Goal: Find specific page/section

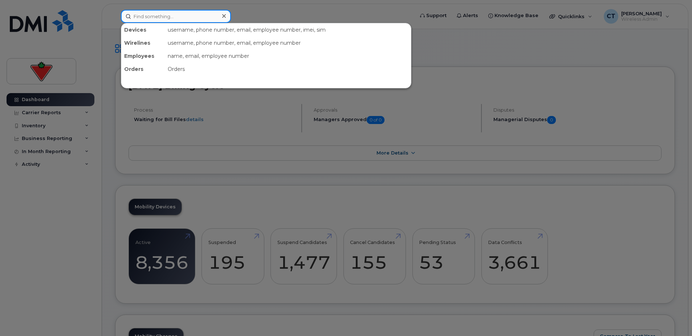
click at [158, 18] on input at bounding box center [176, 16] width 110 height 13
type input "marc lanthier"
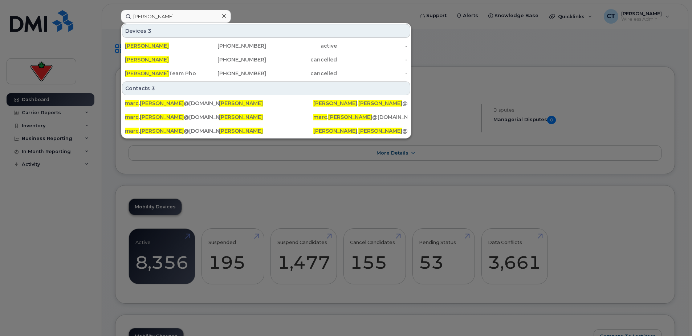
click at [246, 47] on div "289-407-2942" at bounding box center [231, 45] width 71 height 7
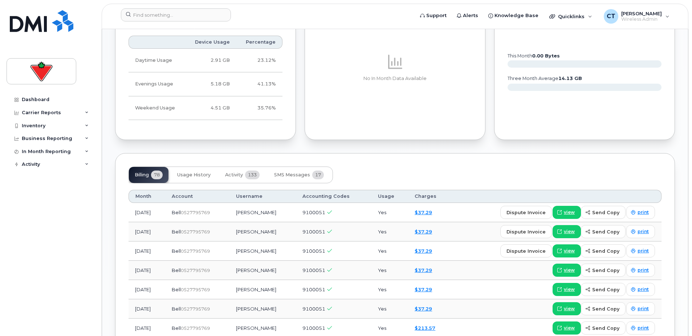
scroll to position [617, 0]
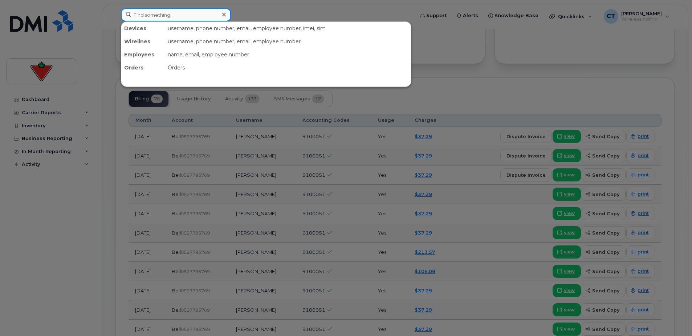
click at [159, 12] on input at bounding box center [176, 14] width 110 height 13
type input "[PERSON_NAME]"
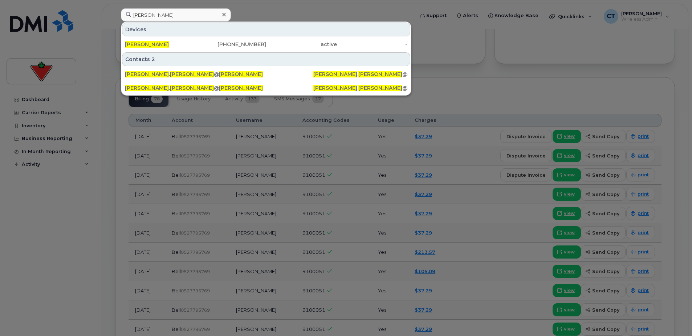
click at [178, 42] on div "[PERSON_NAME]" at bounding box center [160, 44] width 71 height 7
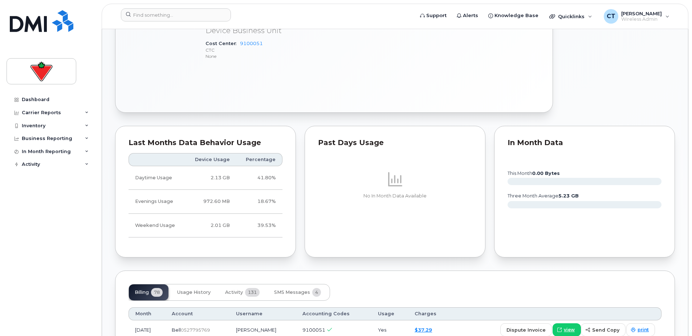
scroll to position [399, 0]
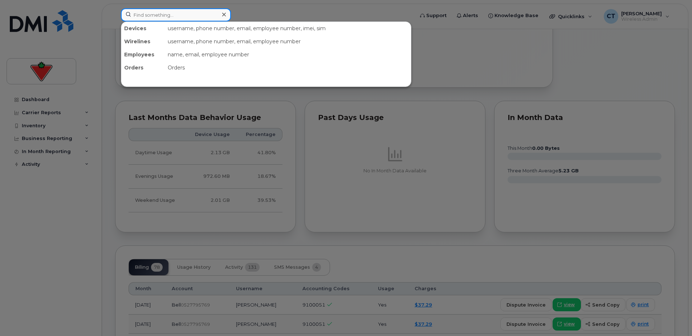
click at [166, 16] on input at bounding box center [176, 14] width 110 height 13
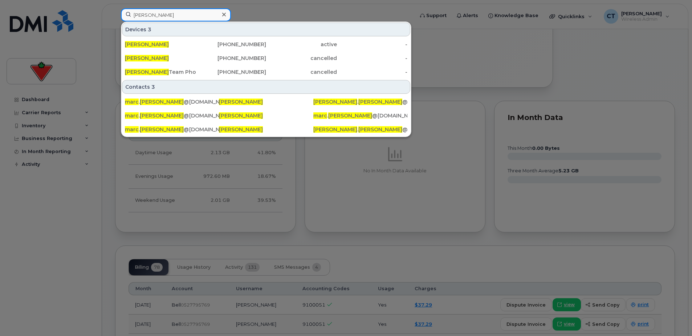
type input "marc lanthier"
click at [199, 43] on div "289-407-2942" at bounding box center [231, 44] width 71 height 7
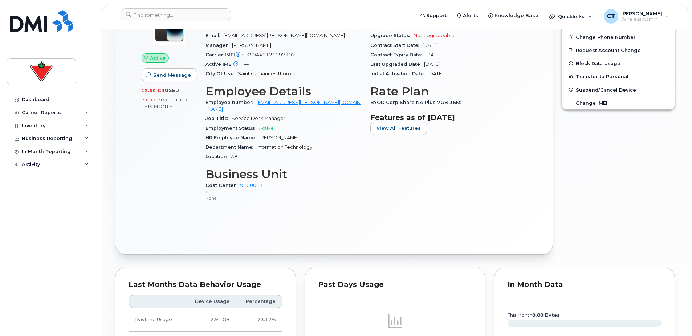
scroll to position [436, 0]
